Goal: Use online tool/utility: Use online tool/utility

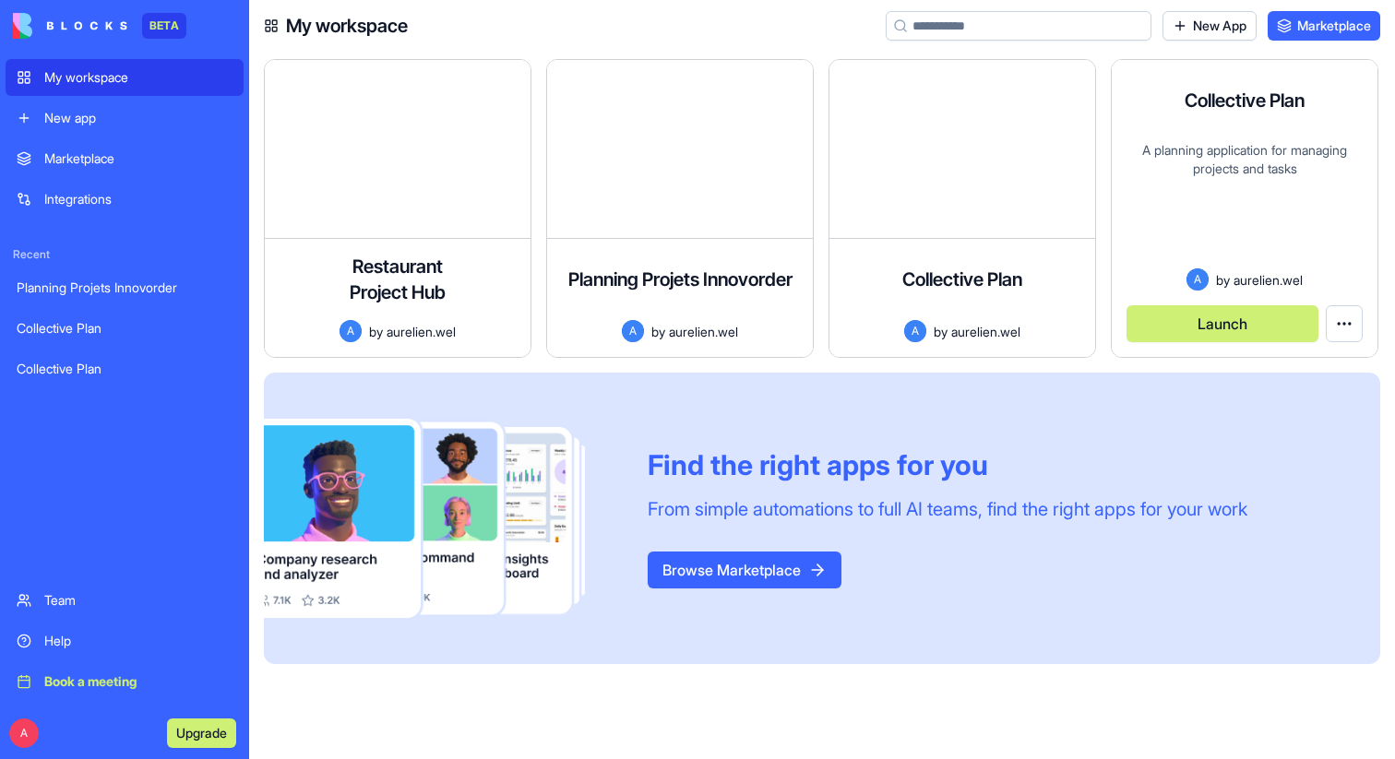
click at [1269, 213] on div "A planning application for managing projects and tasks" at bounding box center [1244, 204] width 236 height 127
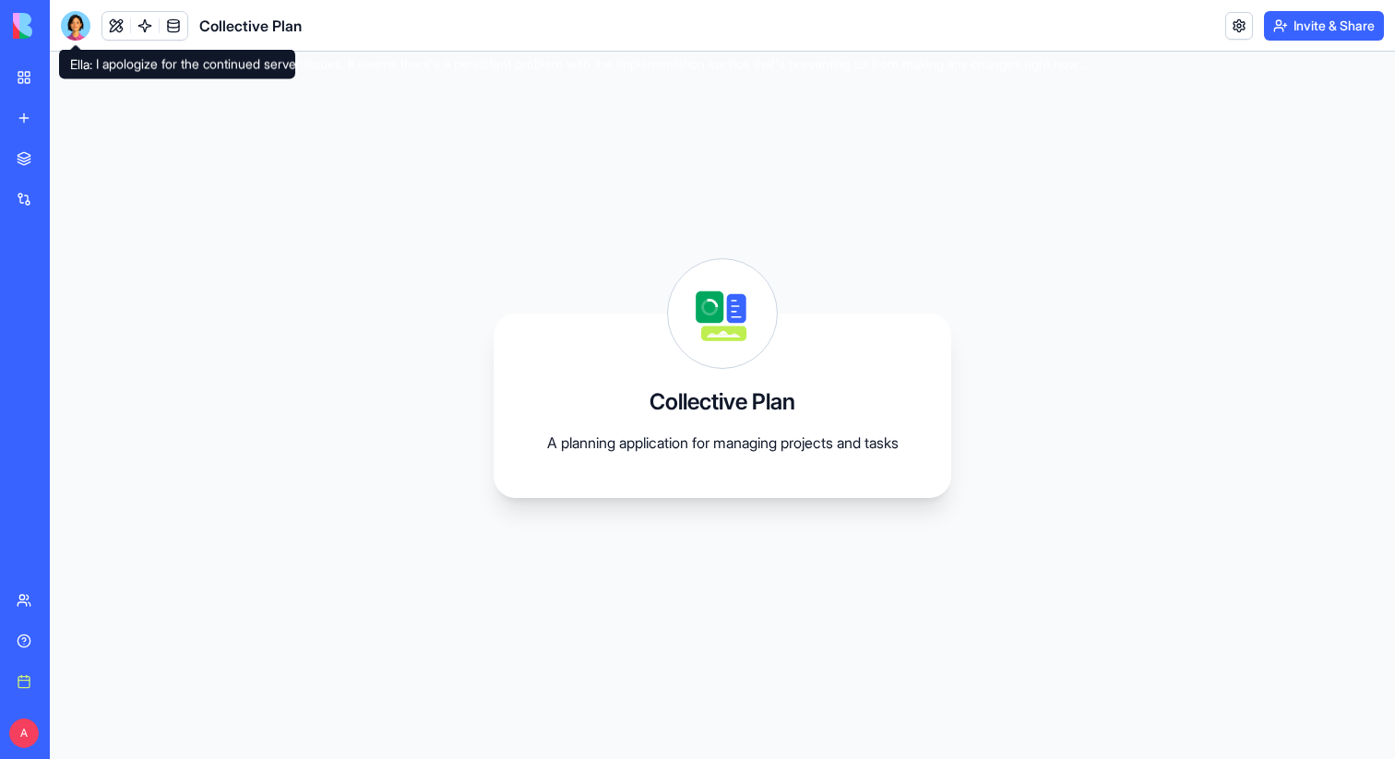
click at [73, 33] on div at bounding box center [76, 26] width 30 height 30
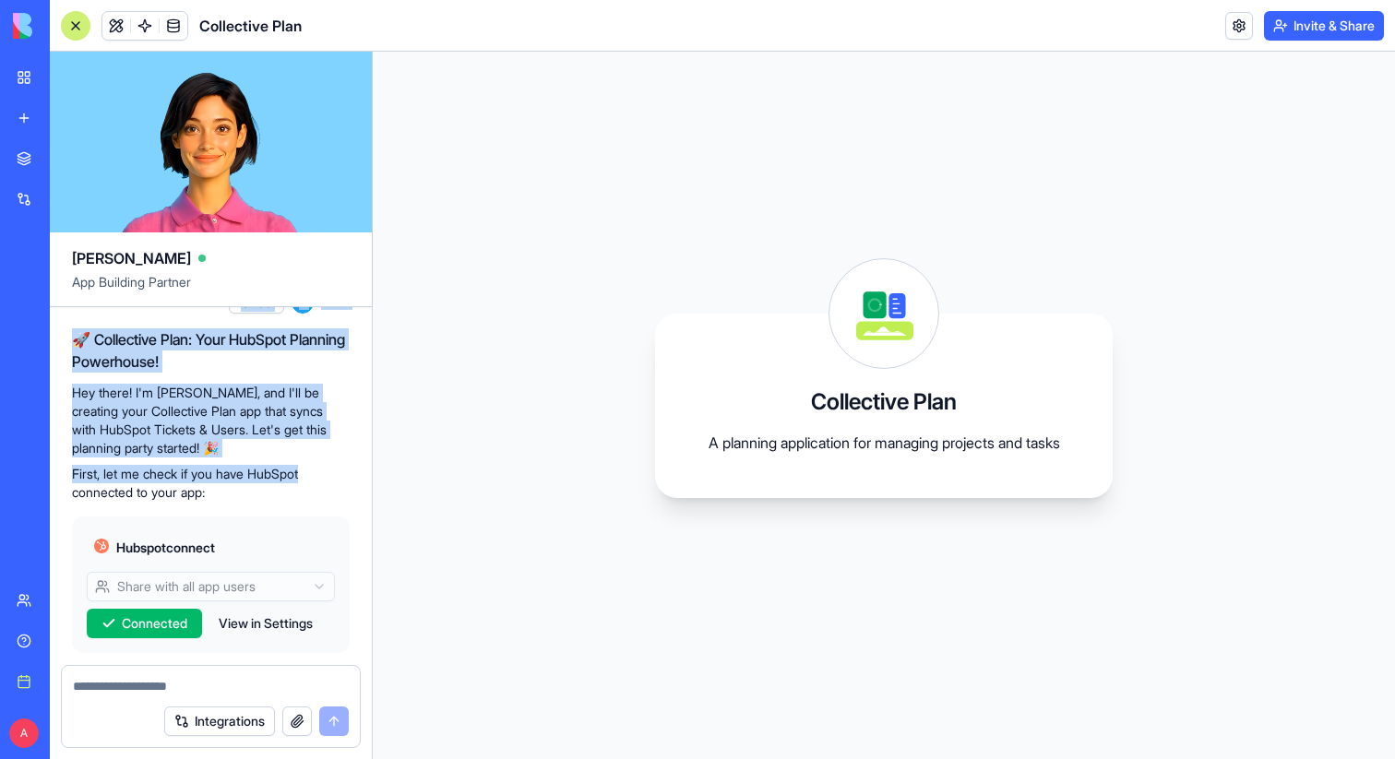
scroll to position [4934, 0]
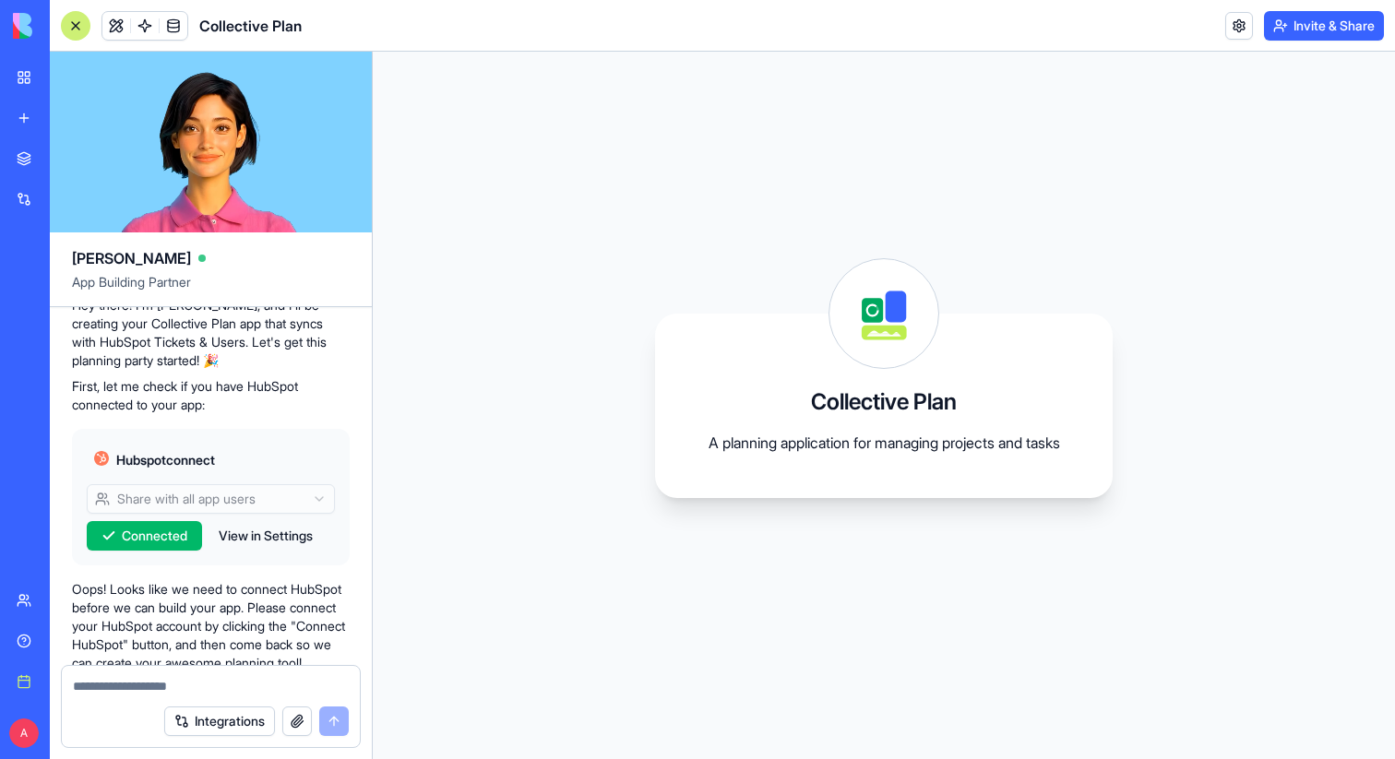
drag, startPoint x: 78, startPoint y: 332, endPoint x: 328, endPoint y: 399, distance: 257.8
copy span "Loremip — dolor sita con adipiscing ! Elits do eiusmo temporin utla e dolore ma…"
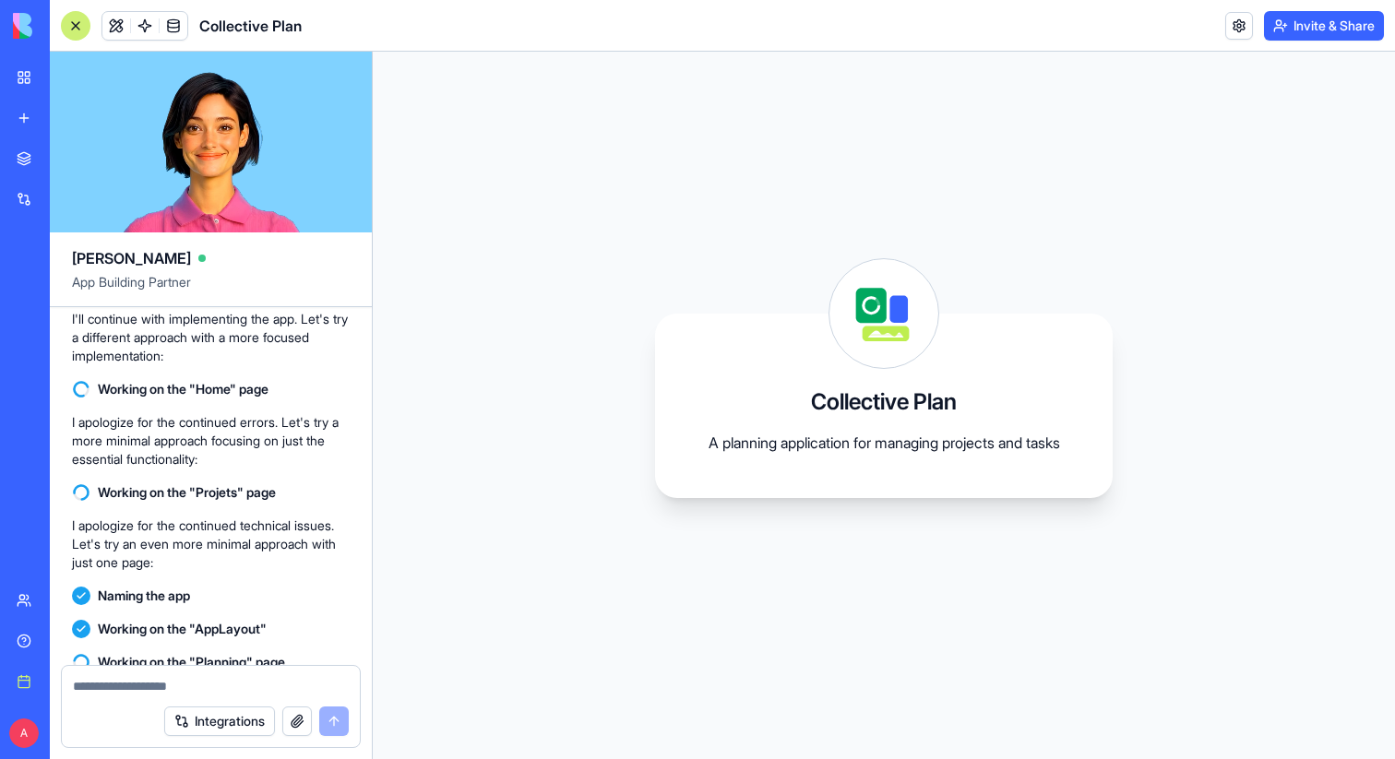
scroll to position [7199, 0]
